Goal: Task Accomplishment & Management: Manage account settings

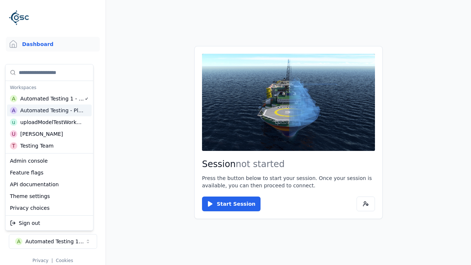
click at [235, 132] on html "Support Dashboard Assets 3D Models Scenes Datasets Recordings Support Documenta…" at bounding box center [235, 132] width 471 height 265
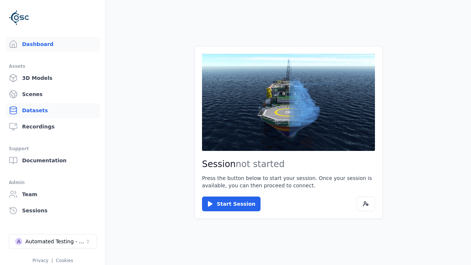
click at [53, 110] on link "Datasets" at bounding box center [53, 110] width 94 height 15
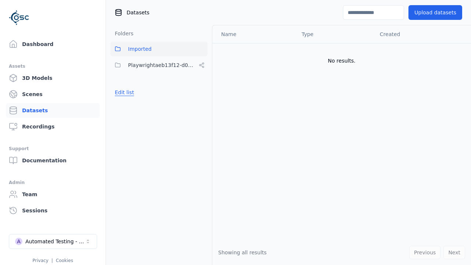
click at [123, 92] on button "Edit list" at bounding box center [124, 92] width 28 height 13
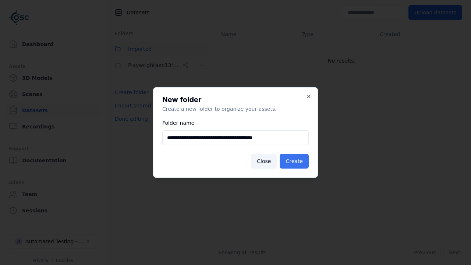
type input "**********"
click at [295, 161] on button "Create" at bounding box center [293, 161] width 29 height 15
click at [129, 125] on button "Done editing" at bounding box center [131, 118] width 42 height 13
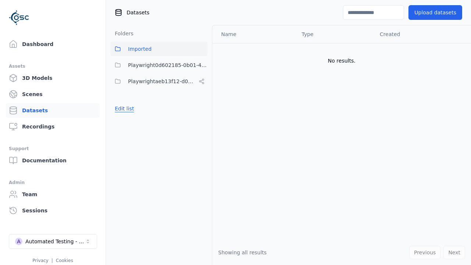
click at [123, 108] on button "Edit list" at bounding box center [124, 108] width 28 height 13
click at [201, 65] on html "Support Dashboard Assets 3D Models Scenes Datasets Recordings Support Documenta…" at bounding box center [235, 132] width 471 height 265
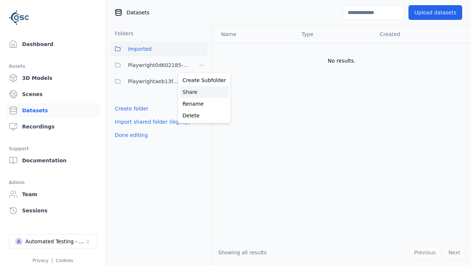
click at [201, 92] on div "Share" at bounding box center [203, 92] width 49 height 12
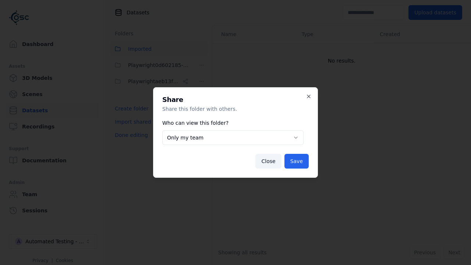
click at [232, 138] on body "**********" at bounding box center [235, 132] width 471 height 265
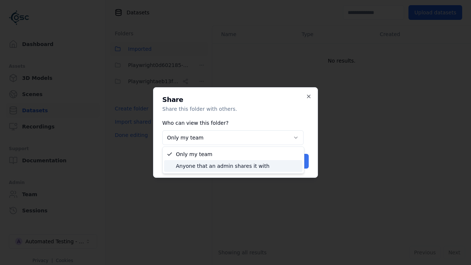
select select "****"
click at [297, 161] on button "Save" at bounding box center [296, 161] width 24 height 15
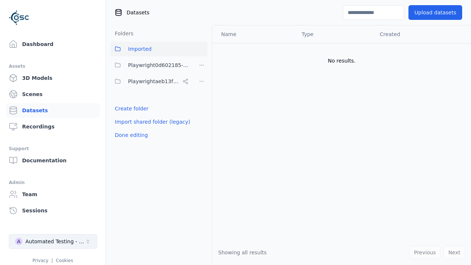
click at [129, 135] on button "Done editing" at bounding box center [131, 134] width 42 height 13
click at [53, 241] on div "Automated Testing - Playwright" at bounding box center [55, 241] width 60 height 7
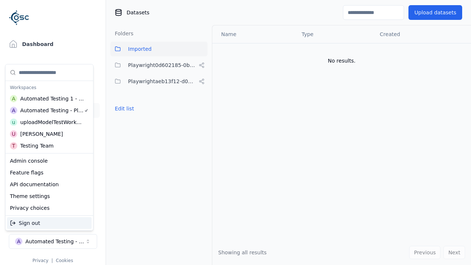
click at [49, 98] on div "Automated Testing 1 - Playwright" at bounding box center [52, 98] width 64 height 7
click at [235, 132] on html "Support Dashboard Assets 3D Models Scenes Datasets Recordings Support Documenta…" at bounding box center [235, 132] width 471 height 265
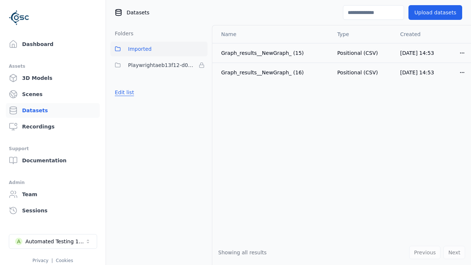
click at [123, 92] on button "Edit list" at bounding box center [124, 92] width 28 height 13
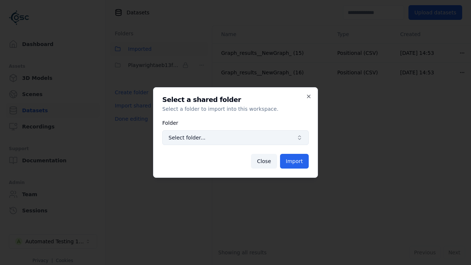
click at [235, 138] on span "Select folder..." at bounding box center [230, 137] width 125 height 7
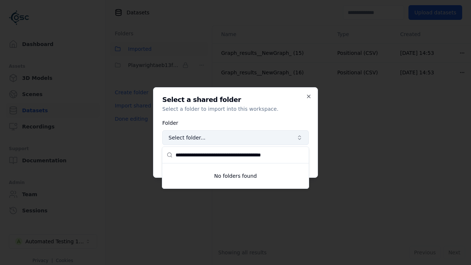
type input "**********"
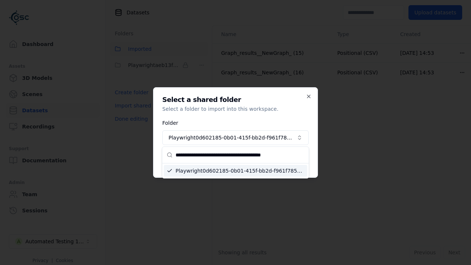
click at [295, 161] on button "Import" at bounding box center [294, 161] width 29 height 15
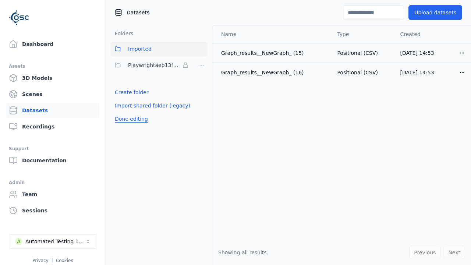
click at [129, 125] on button "Done editing" at bounding box center [131, 118] width 42 height 13
click at [123, 108] on button "Edit list" at bounding box center [124, 108] width 28 height 13
click at [201, 65] on html "Support Dashboard Assets 3D Models Scenes Datasets Recordings Support Documenta…" at bounding box center [235, 132] width 471 height 265
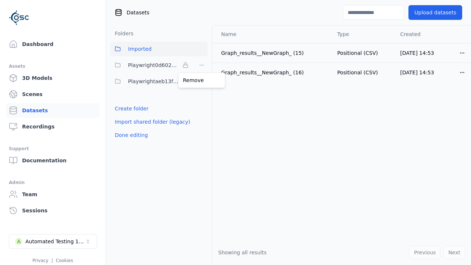
click at [235, 132] on html "Support Dashboard Assets 3D Models Scenes Datasets Recordings Support Documenta…" at bounding box center [235, 132] width 471 height 265
click at [129, 135] on button "Done editing" at bounding box center [131, 134] width 42 height 13
click at [53, 241] on div "Automated Testing 1 - Playwright" at bounding box center [55, 241] width 60 height 7
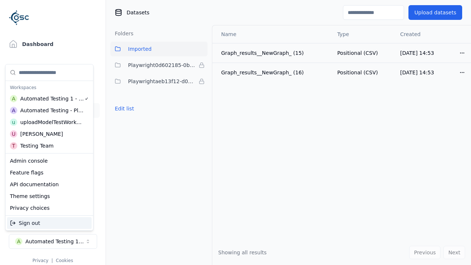
click at [47, 110] on div "Automated Testing - Playwright" at bounding box center [52, 110] width 64 height 7
click at [235, 132] on html "Support Dashboard Assets 3D Models Scenes Datasets Recordings Support Documenta…" at bounding box center [235, 132] width 471 height 265
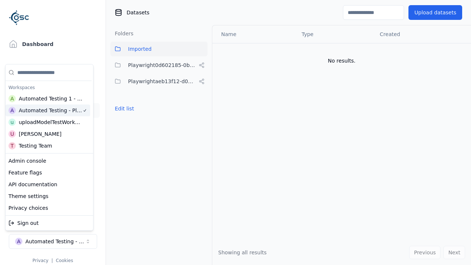
scroll to position [0, 1]
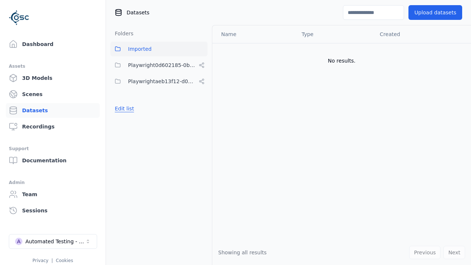
click at [123, 108] on button "Edit list" at bounding box center [124, 108] width 28 height 13
click at [201, 65] on html "Support Dashboard Assets 3D Models Scenes Datasets Recordings Support Documenta…" at bounding box center [235, 132] width 471 height 265
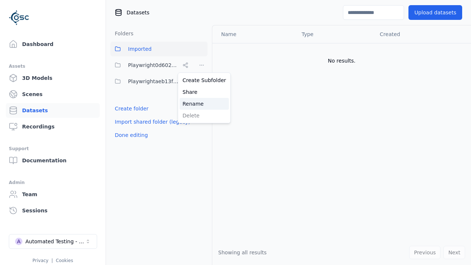
click at [201, 103] on div "Rename" at bounding box center [203, 104] width 49 height 12
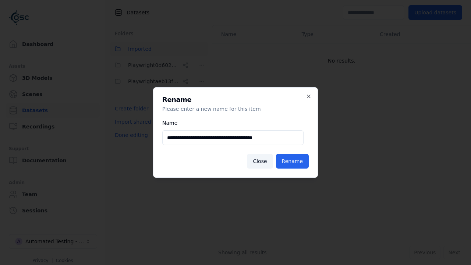
click at [232, 138] on input "**********" at bounding box center [232, 137] width 141 height 15
type input "**********"
click at [293, 161] on button "Rename" at bounding box center [292, 161] width 33 height 15
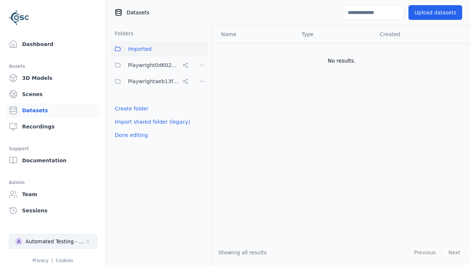
click at [129, 135] on button "Done editing" at bounding box center [131, 134] width 42 height 13
click at [53, 241] on div "Automated Testing - Playwright" at bounding box center [55, 241] width 60 height 7
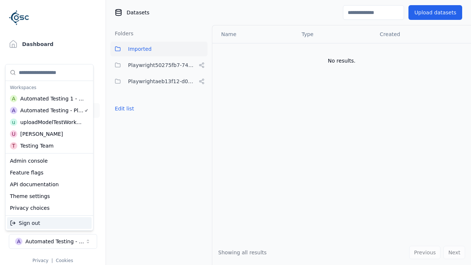
click at [49, 98] on div "Automated Testing 1 - Playwright" at bounding box center [52, 98] width 64 height 7
click at [235, 132] on html "Support Dashboard Assets 3D Models Scenes Datasets Recordings Support Documenta…" at bounding box center [235, 132] width 471 height 265
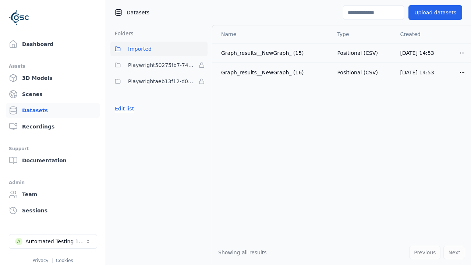
click at [123, 108] on button "Edit list" at bounding box center [124, 108] width 28 height 13
click at [201, 65] on html "Support Dashboard Assets 3D Models Scenes Datasets Recordings Support Documenta…" at bounding box center [235, 132] width 471 height 265
click at [201, 80] on div "Remove" at bounding box center [201, 80] width 43 height 12
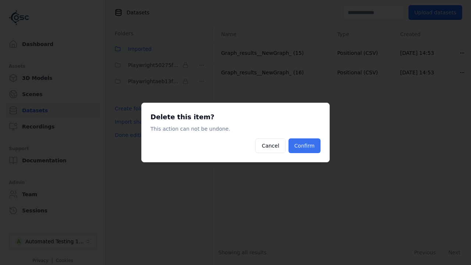
click at [305, 146] on button "Confirm" at bounding box center [304, 145] width 32 height 15
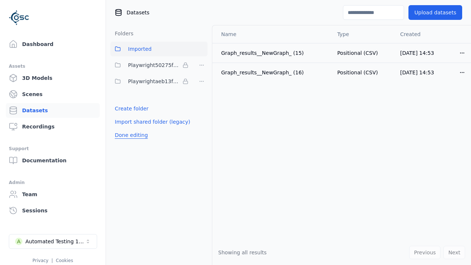
click at [129, 128] on button "Done editing" at bounding box center [131, 134] width 42 height 13
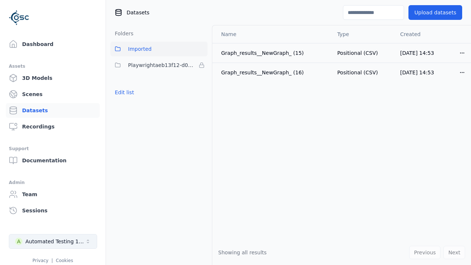
click at [53, 241] on div "Automated Testing 1 - Playwright" at bounding box center [55, 241] width 60 height 7
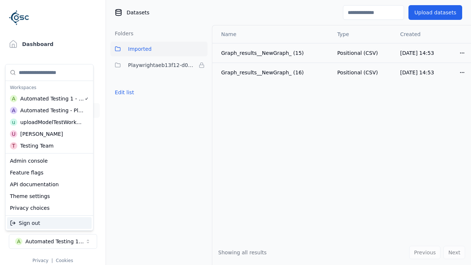
click at [47, 110] on div "Automated Testing - Playwright" at bounding box center [52, 110] width 64 height 7
click at [235, 132] on html "Support Dashboard Assets 3D Models Scenes Datasets Recordings Support Documenta…" at bounding box center [235, 132] width 471 height 265
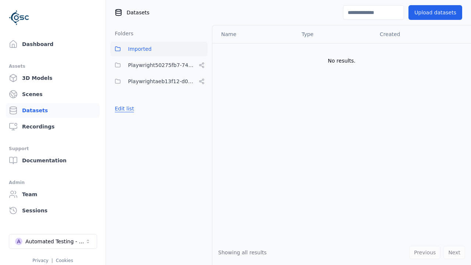
click at [123, 108] on button "Edit list" at bounding box center [124, 108] width 28 height 13
click at [201, 65] on html "Support Dashboard Assets 3D Models Scenes Datasets Recordings Support Documenta…" at bounding box center [235, 132] width 471 height 265
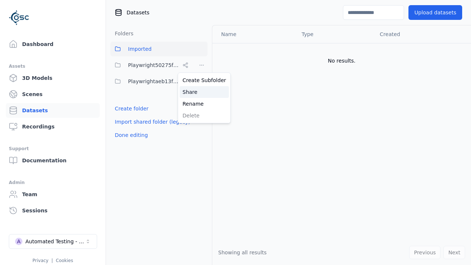
click at [201, 92] on div "Share" at bounding box center [203, 92] width 49 height 12
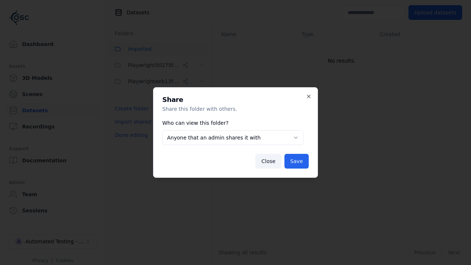
click at [232, 138] on body "**********" at bounding box center [235, 132] width 471 height 265
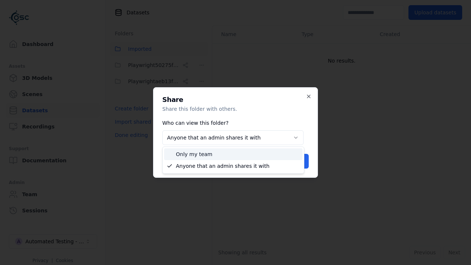
select select "*****"
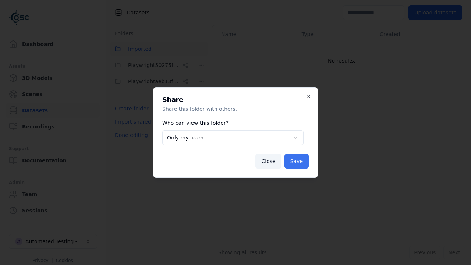
click at [297, 161] on button "Save" at bounding box center [296, 161] width 24 height 15
click at [129, 135] on button "Done editing" at bounding box center [131, 134] width 42 height 13
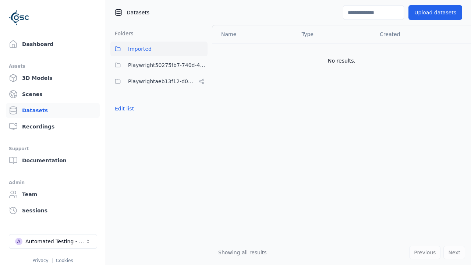
click at [123, 108] on button "Edit list" at bounding box center [124, 108] width 28 height 13
click at [201, 65] on html "Support Dashboard Assets 3D Models Scenes Datasets Recordings Support Documenta…" at bounding box center [235, 132] width 471 height 265
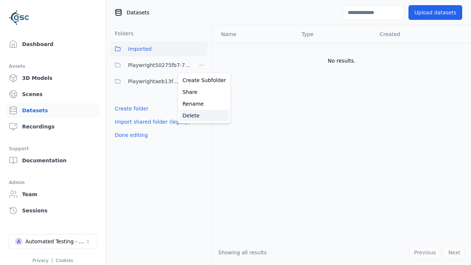
click at [201, 115] on div "Delete" at bounding box center [203, 116] width 49 height 12
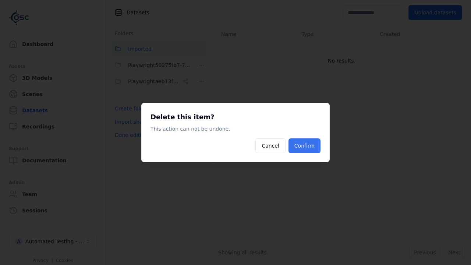
click at [305, 146] on button "Confirm" at bounding box center [304, 145] width 32 height 15
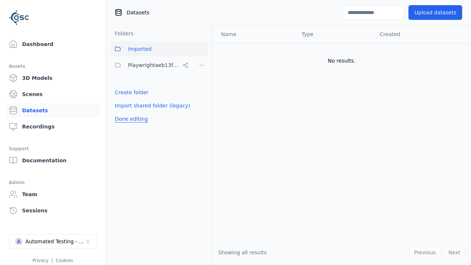
click at [129, 119] on button "Done editing" at bounding box center [131, 118] width 42 height 13
